Goal: Task Accomplishment & Management: Manage account settings

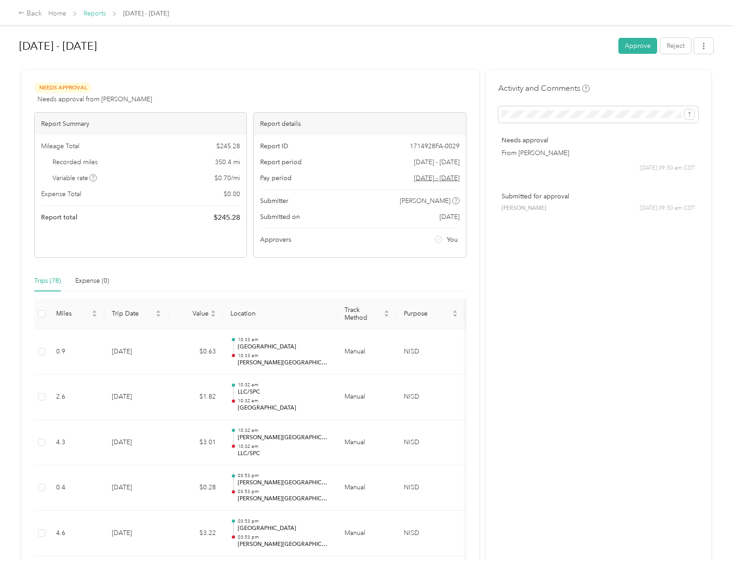
click at [93, 10] on link "Reports" at bounding box center [95, 14] width 22 height 8
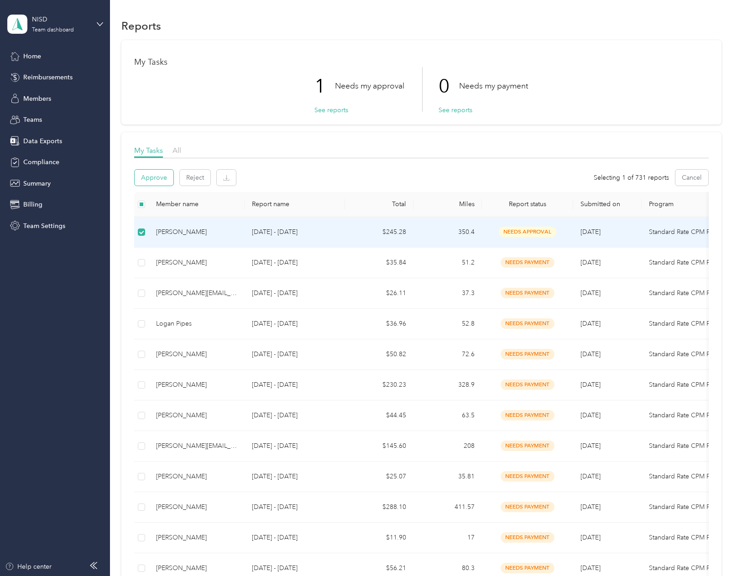
click at [155, 173] on button "Approve" at bounding box center [154, 178] width 39 height 16
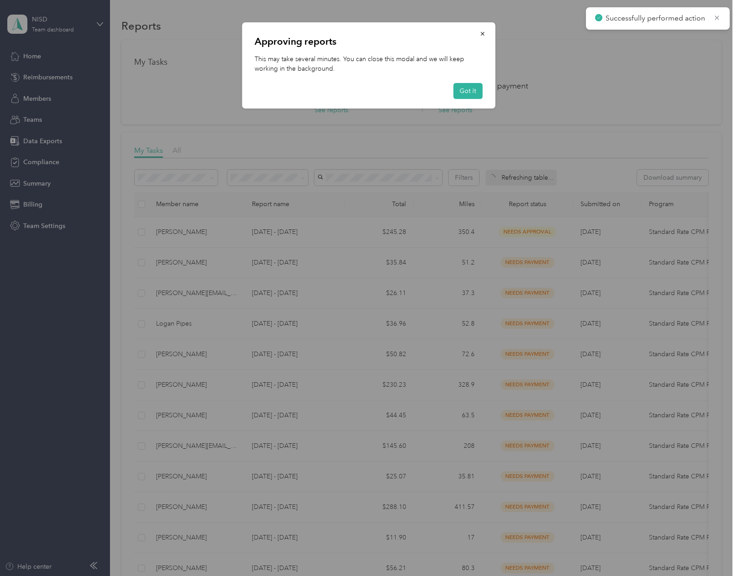
click at [483, 90] on div "Approving reports This may take several minutes. You can close this modal and w…" at bounding box center [368, 65] width 253 height 86
click at [472, 94] on button "Got it" at bounding box center [467, 91] width 29 height 16
